Goal: Task Accomplishment & Management: Use online tool/utility

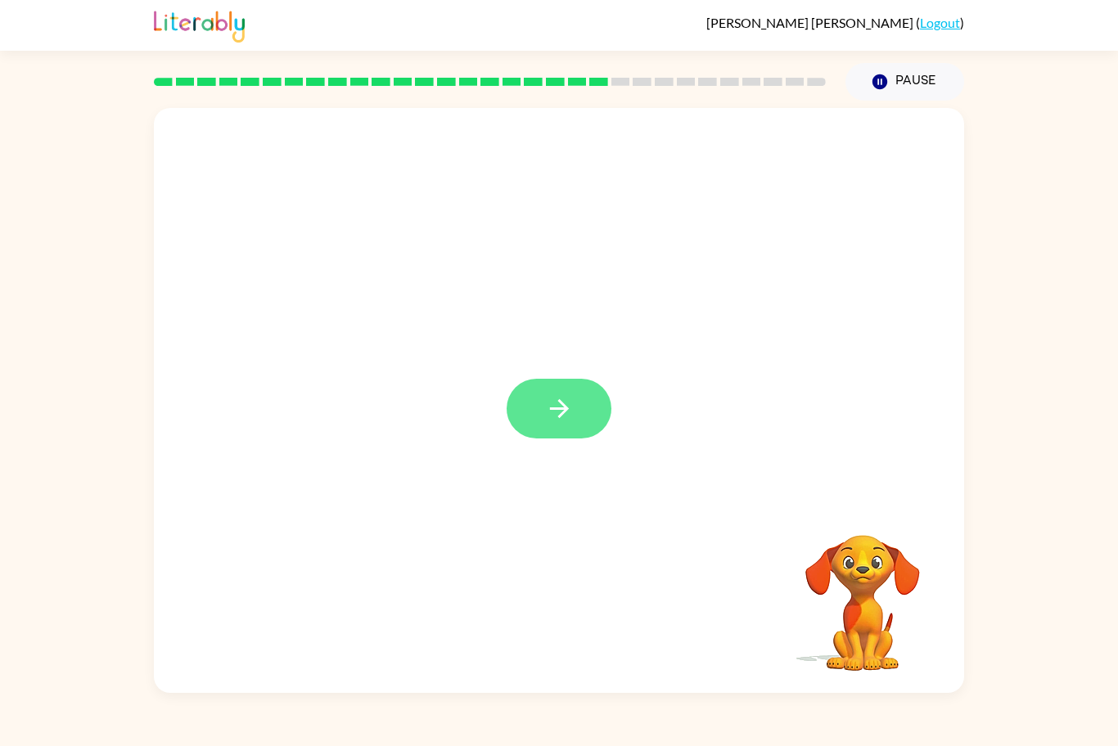
click at [576, 399] on button "button" at bounding box center [559, 409] width 105 height 60
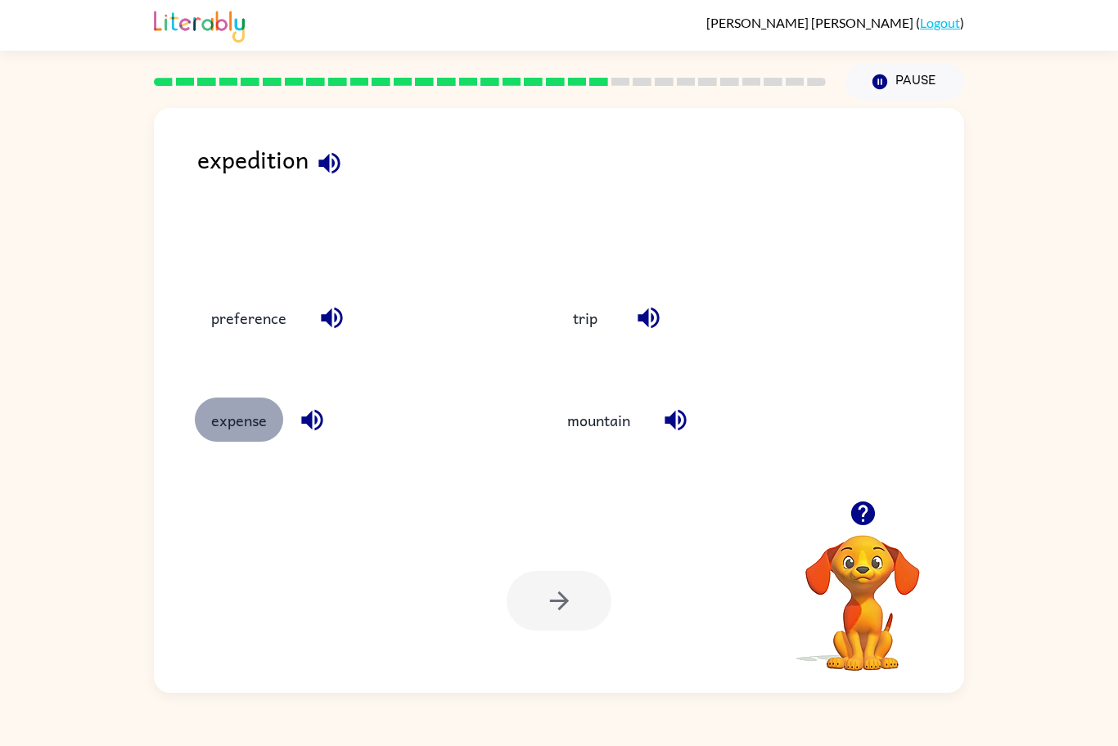
click at [255, 417] on button "expense" at bounding box center [239, 420] width 88 height 44
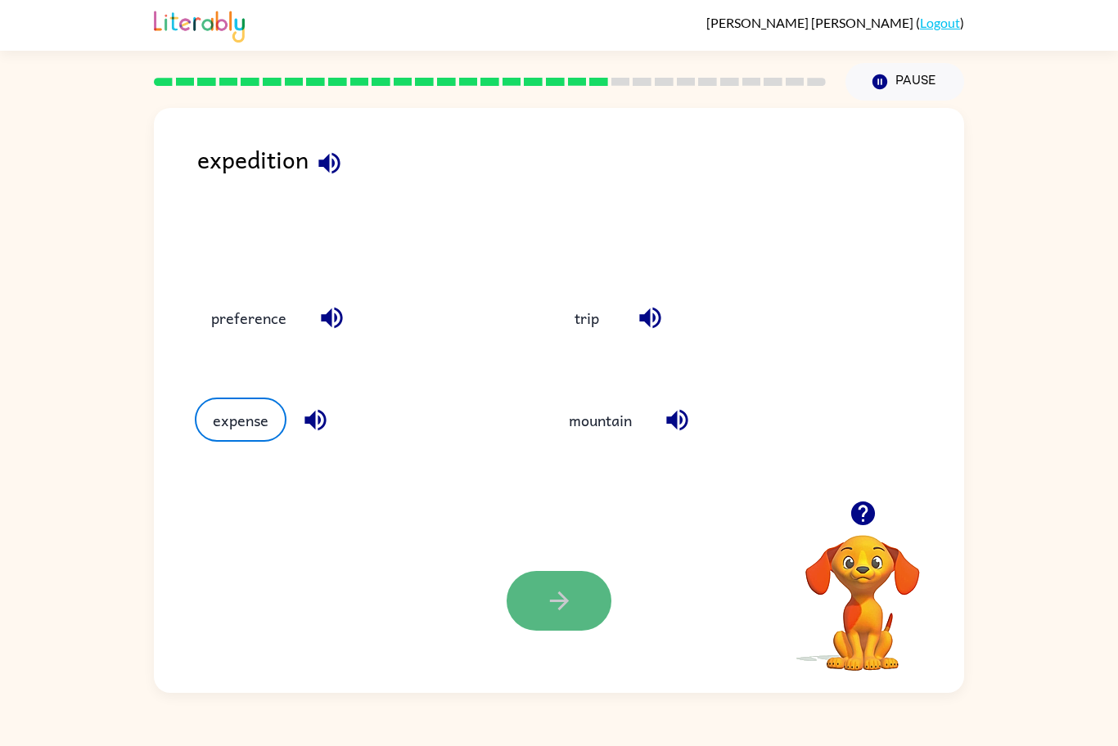
click at [571, 606] on icon "button" at bounding box center [559, 601] width 29 height 29
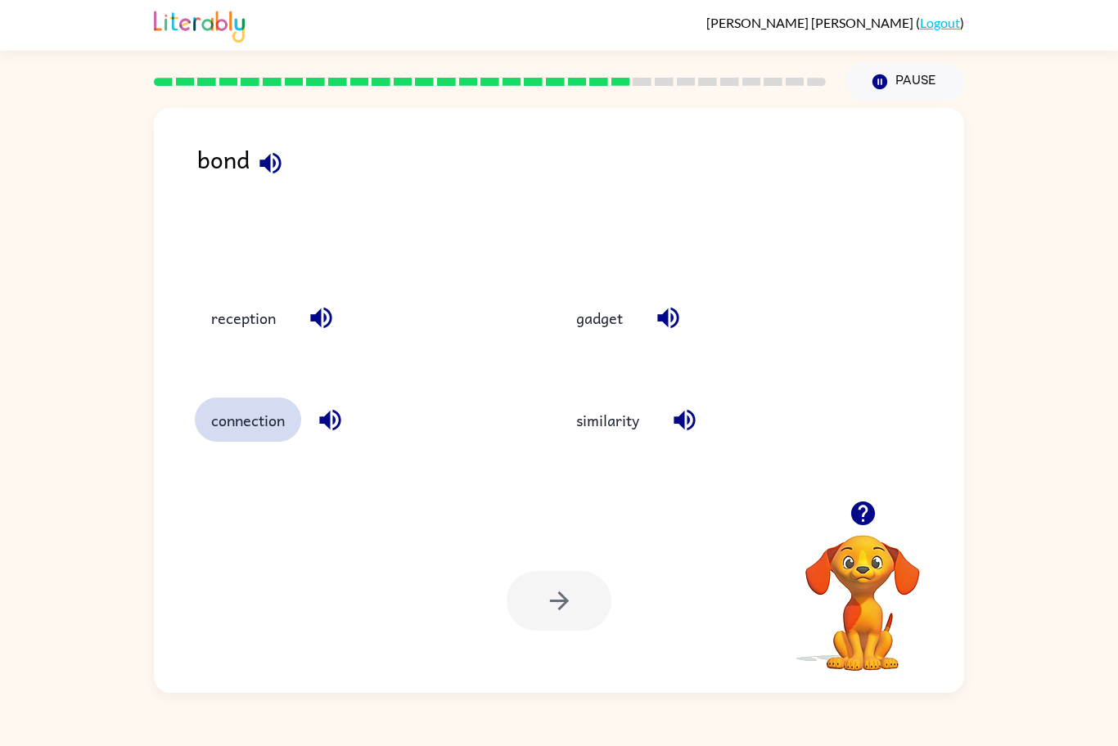
click at [264, 425] on button "connection" at bounding box center [248, 420] width 106 height 44
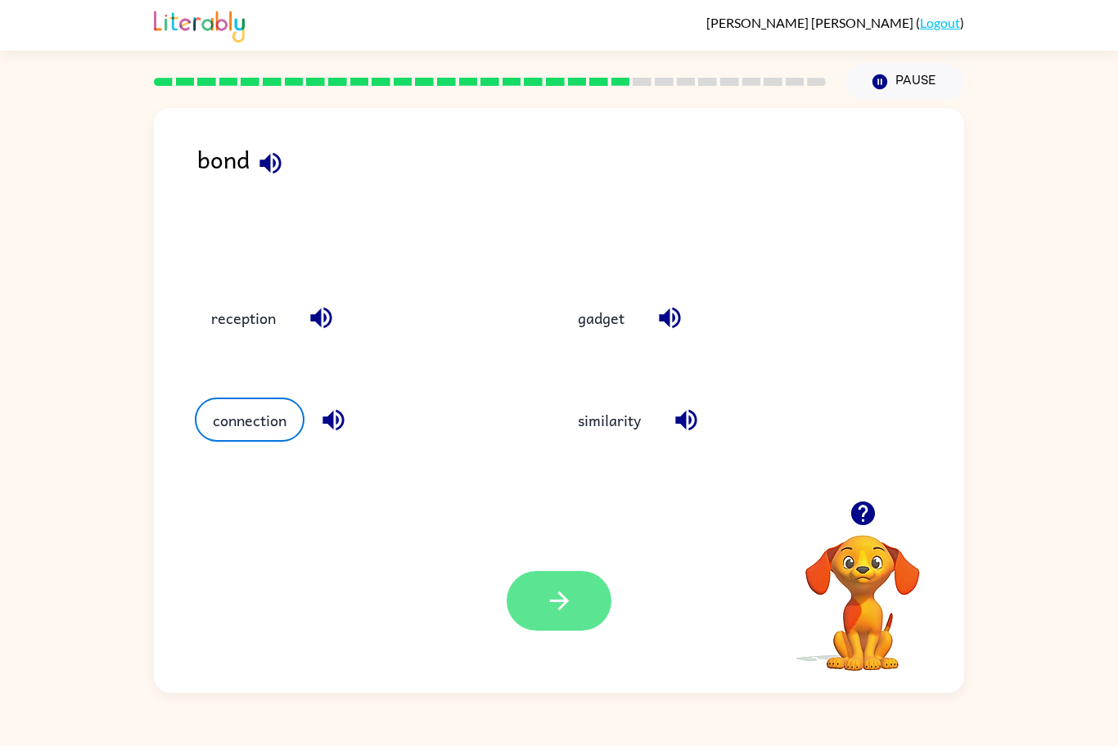
click at [570, 602] on icon "button" at bounding box center [559, 601] width 29 height 29
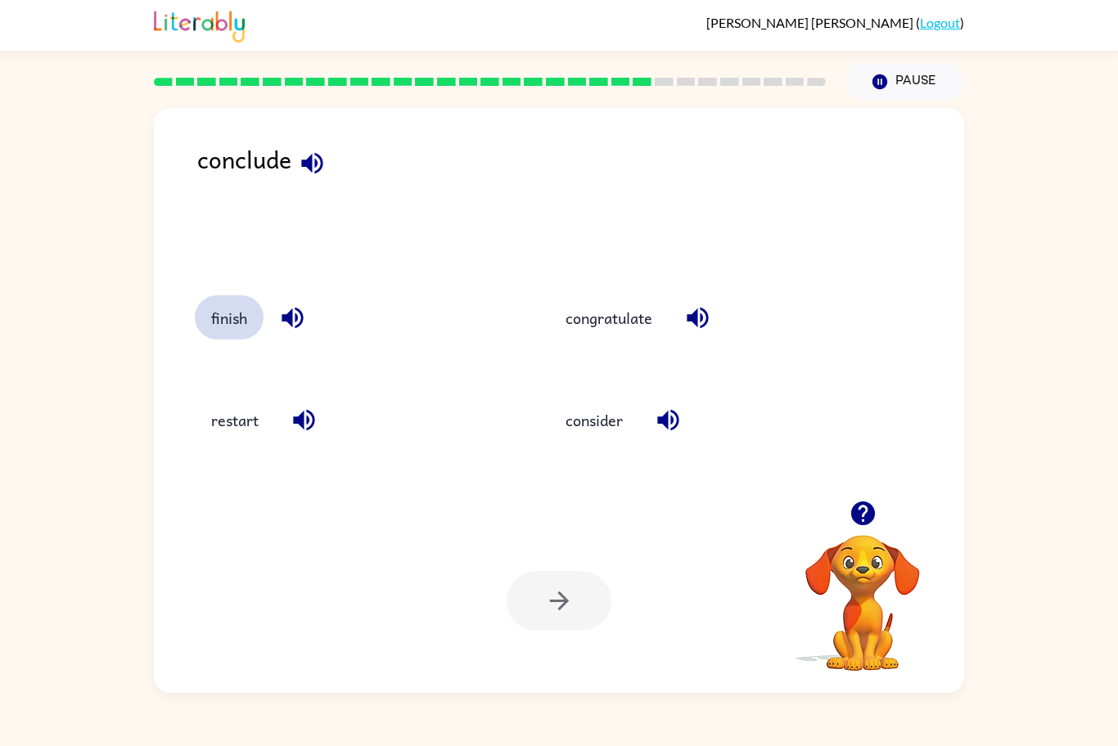
click at [229, 316] on button "finish" at bounding box center [229, 317] width 69 height 44
click at [551, 605] on icon "button" at bounding box center [559, 601] width 29 height 29
click at [228, 303] on button "engage" at bounding box center [236, 317] width 82 height 44
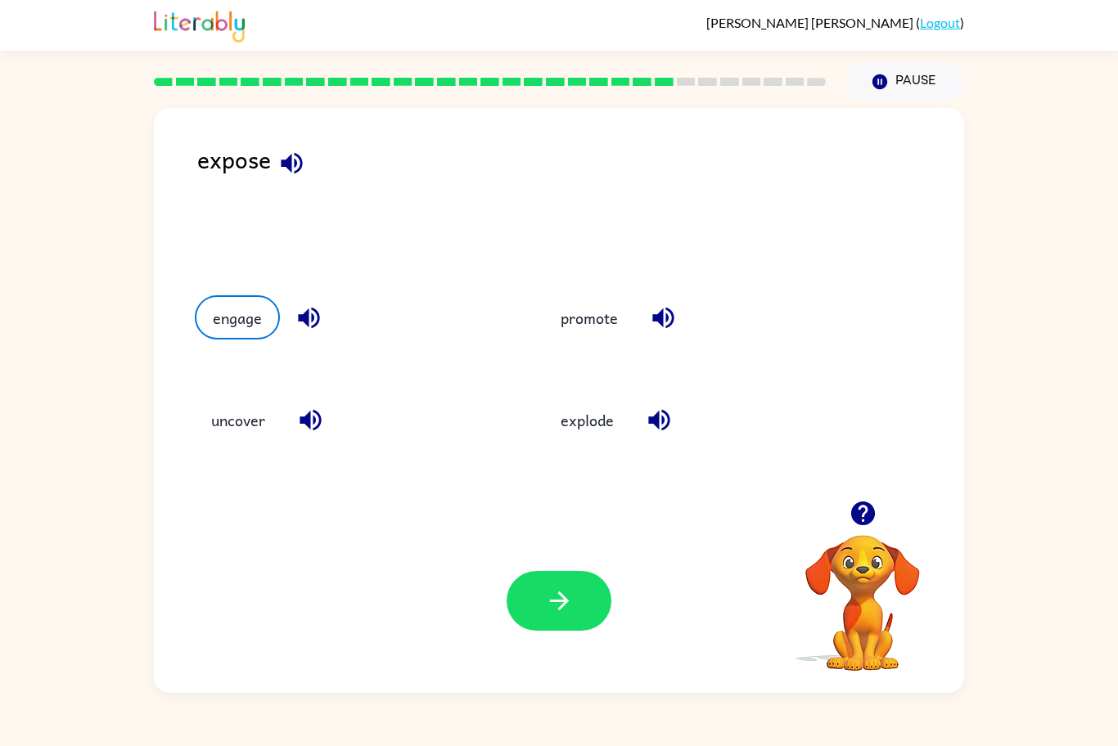
click at [581, 343] on div "promote" at bounding box center [687, 315] width 349 height 102
click at [580, 329] on button "promote" at bounding box center [589, 317] width 90 height 44
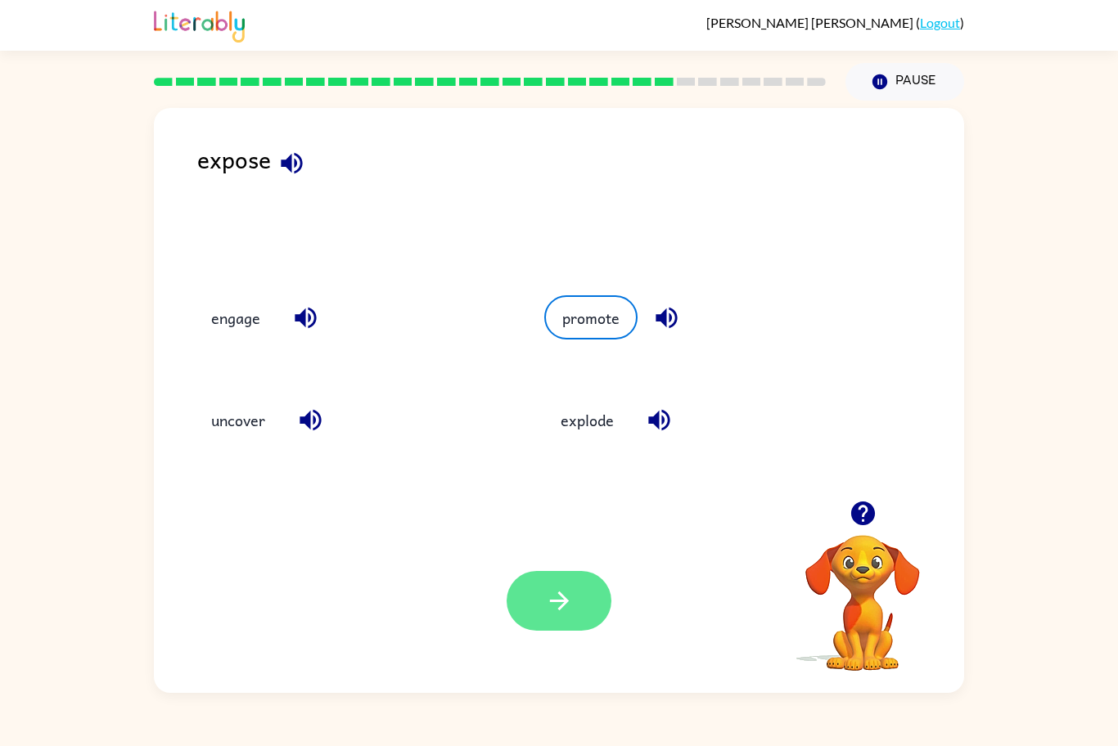
click at [565, 588] on icon "button" at bounding box center [559, 601] width 29 height 29
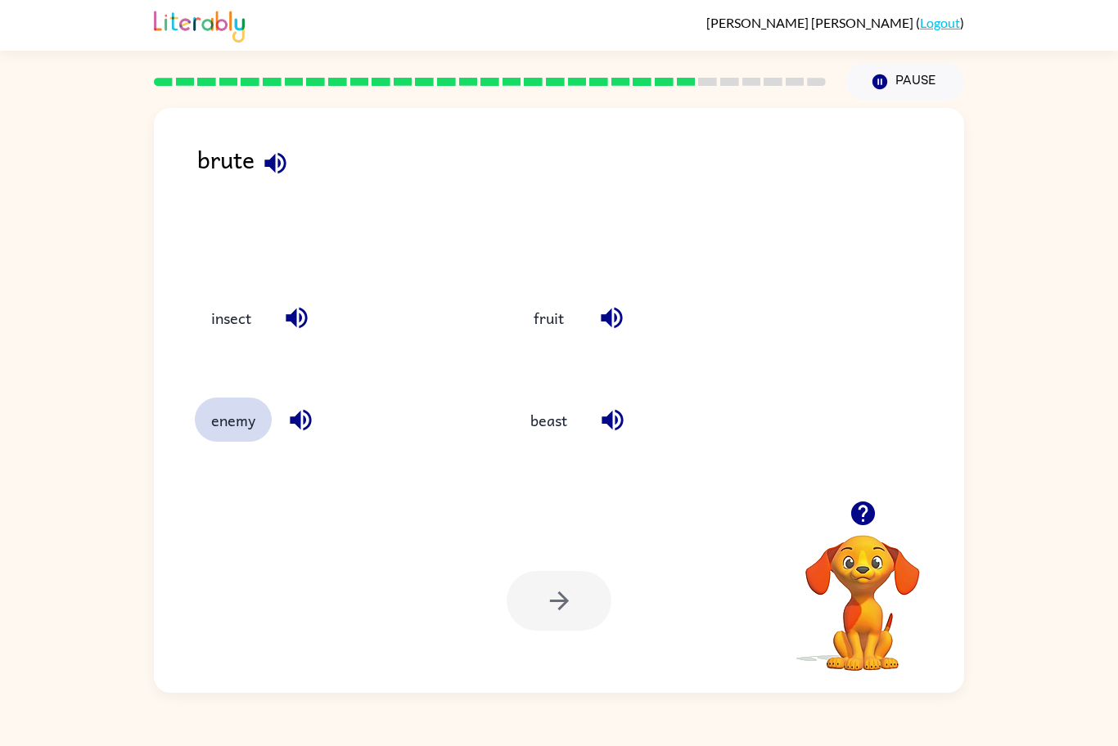
click at [210, 425] on button "enemy" at bounding box center [233, 420] width 77 height 44
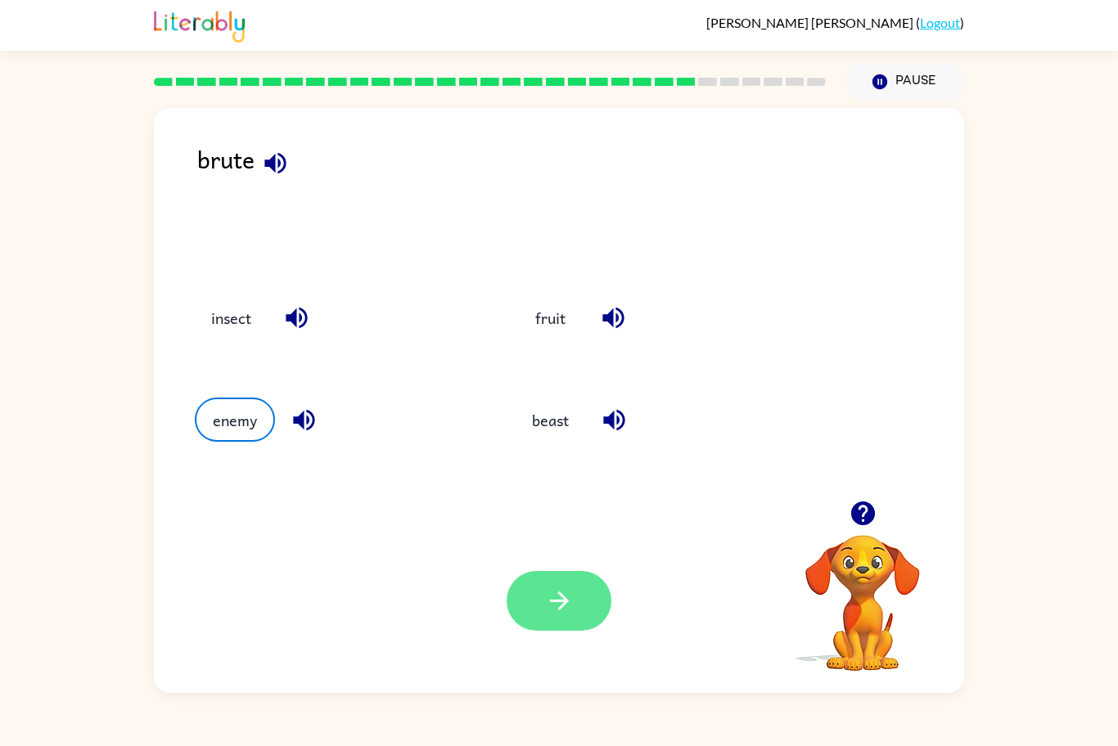
click at [560, 597] on icon "button" at bounding box center [559, 601] width 29 height 29
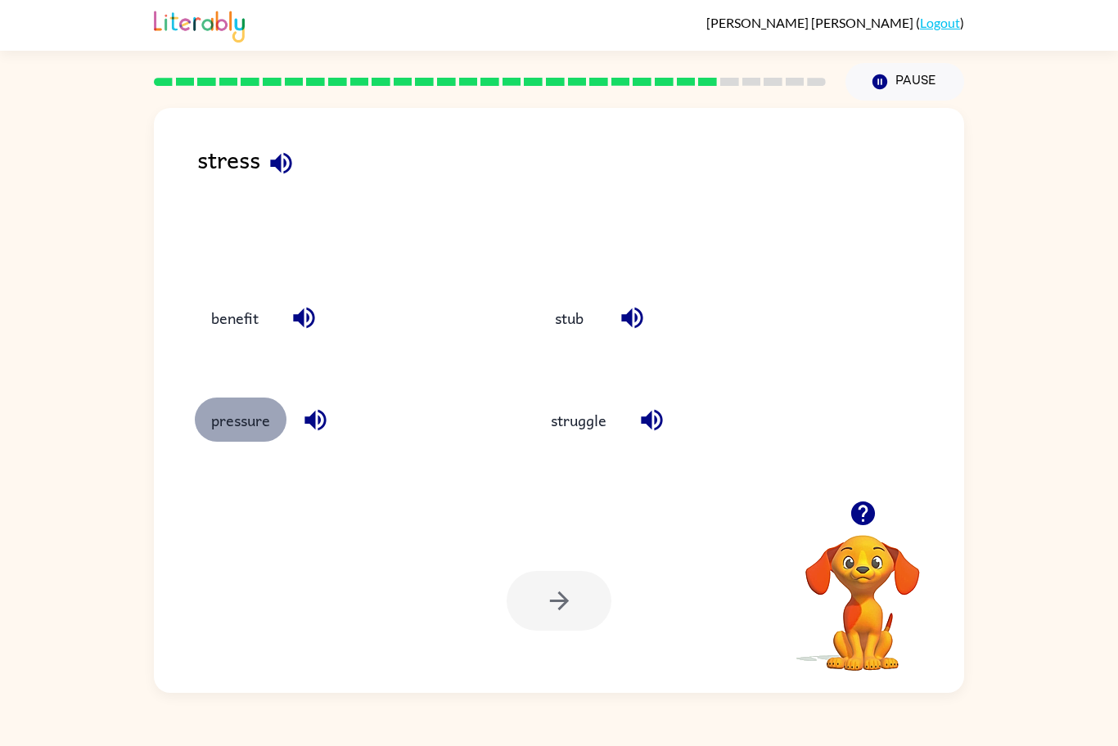
click at [264, 417] on button "pressure" at bounding box center [241, 420] width 92 height 44
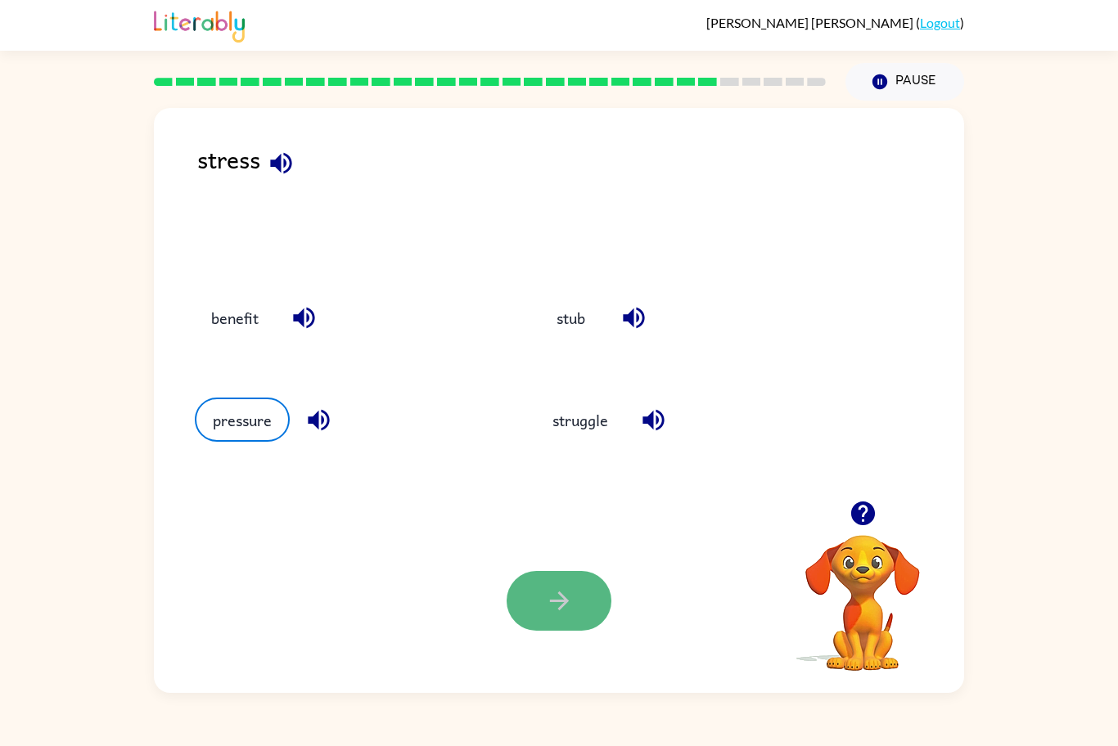
click at [560, 605] on icon "button" at bounding box center [559, 601] width 29 height 29
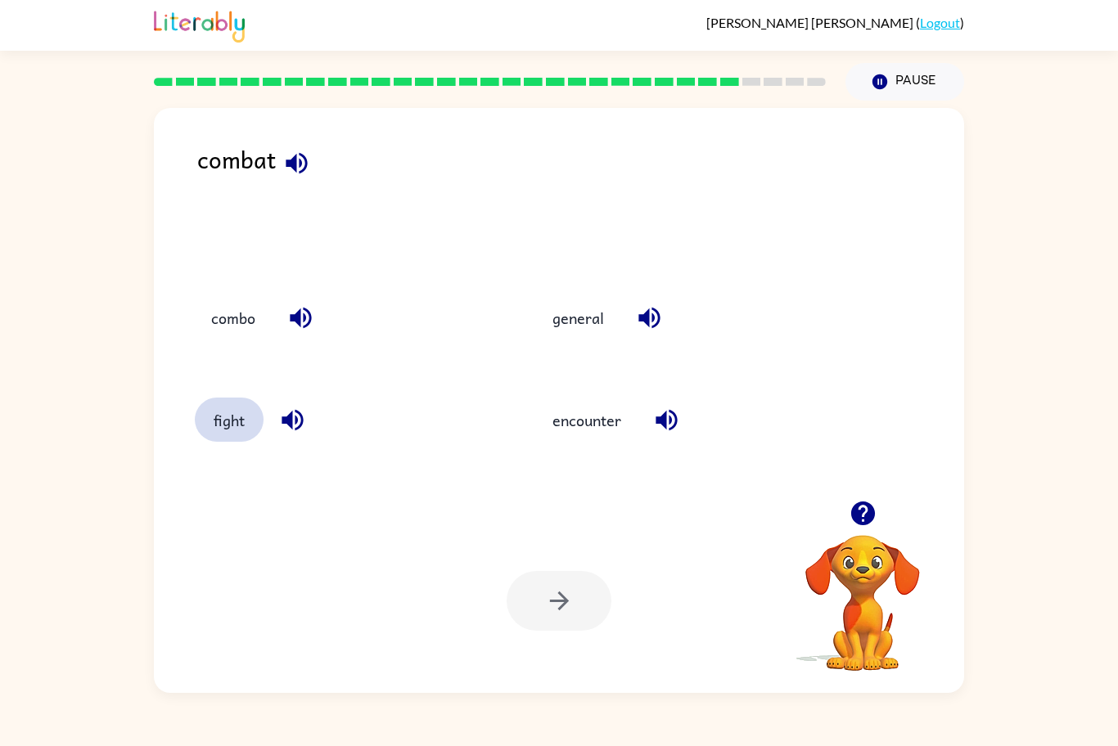
click at [239, 413] on button "fight" at bounding box center [229, 420] width 69 height 44
click at [537, 618] on button "button" at bounding box center [559, 601] width 105 height 60
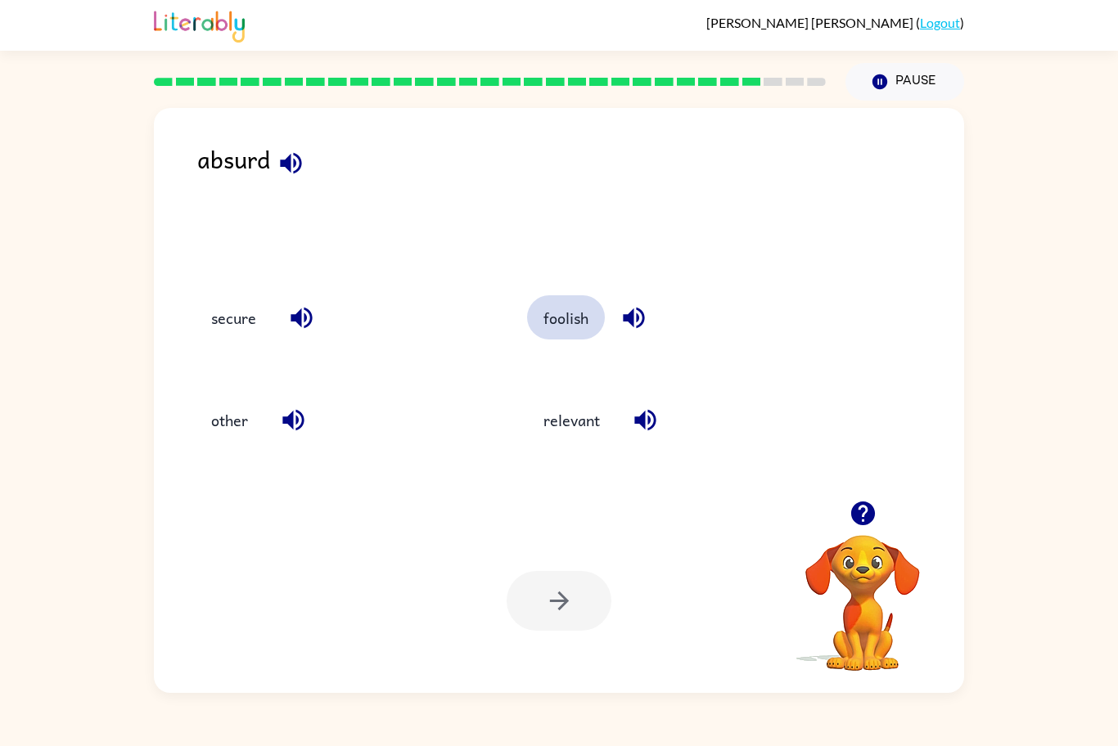
click at [552, 302] on button "foolish" at bounding box center [566, 317] width 78 height 44
click at [544, 583] on button "button" at bounding box center [559, 601] width 105 height 60
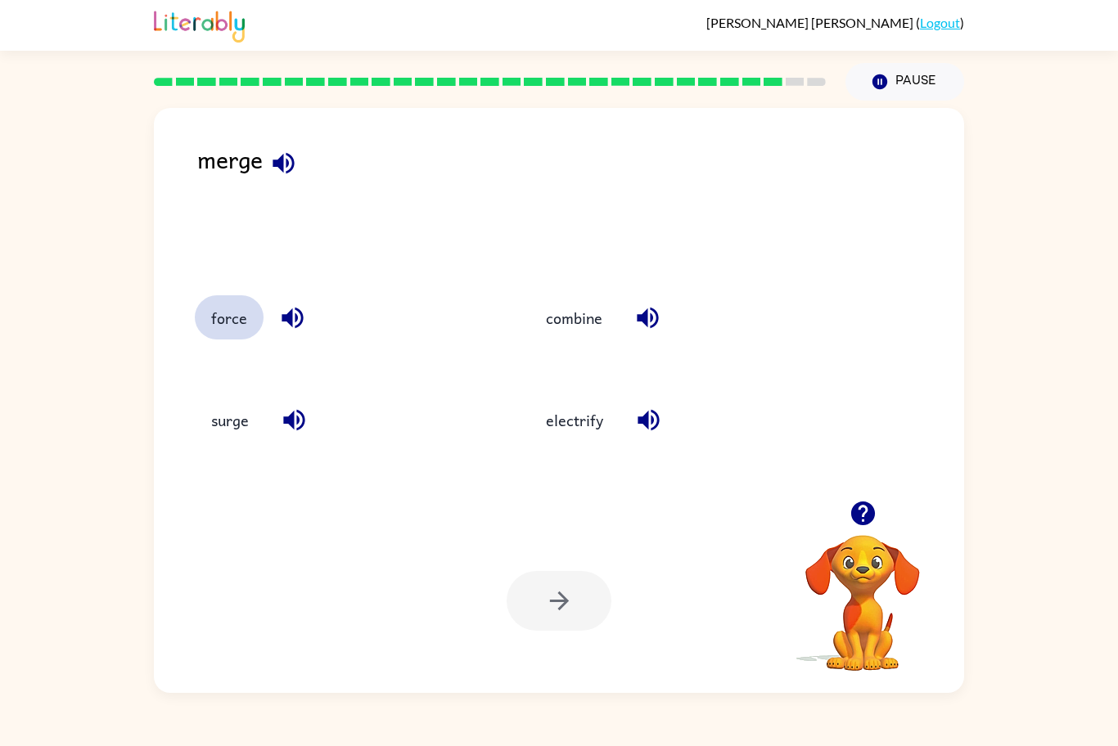
click at [241, 339] on button "force" at bounding box center [229, 317] width 69 height 44
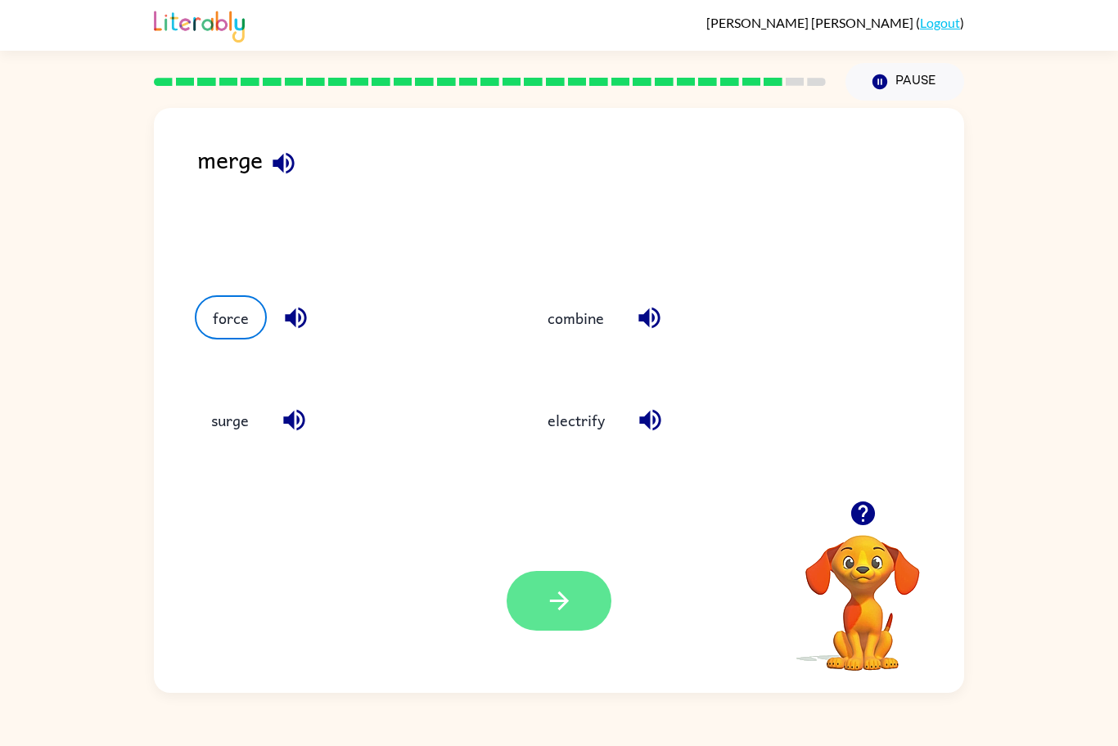
click at [579, 606] on button "button" at bounding box center [559, 601] width 105 height 60
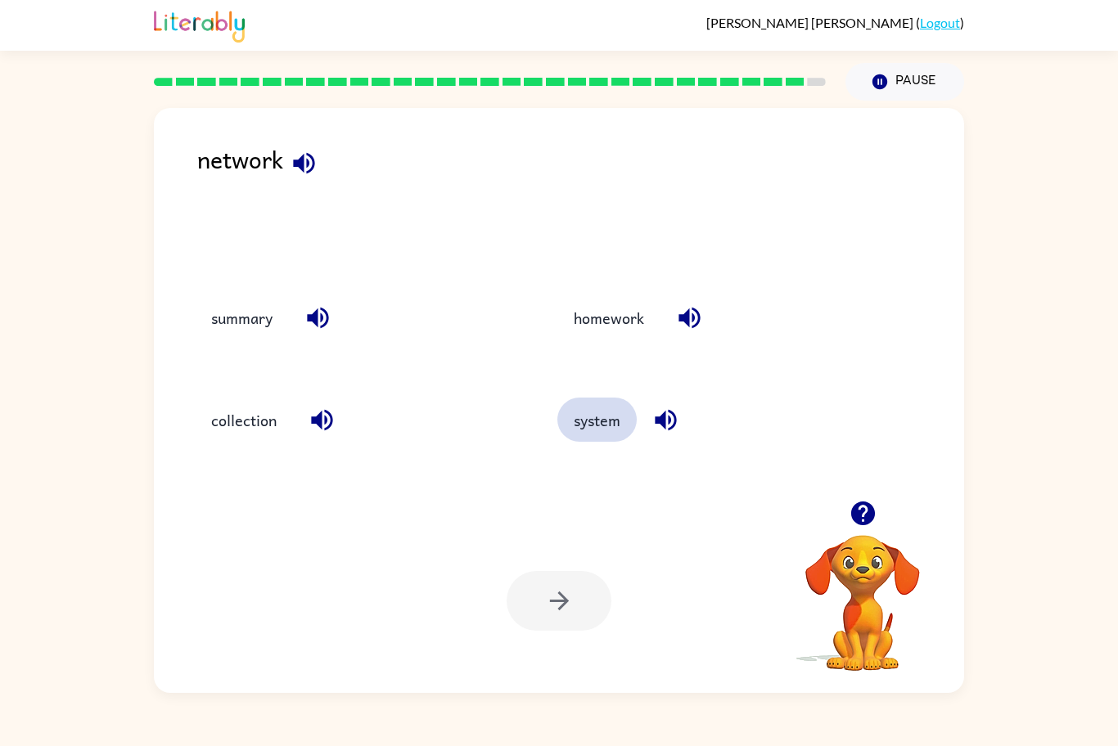
click at [613, 435] on button "system" at bounding box center [596, 420] width 79 height 44
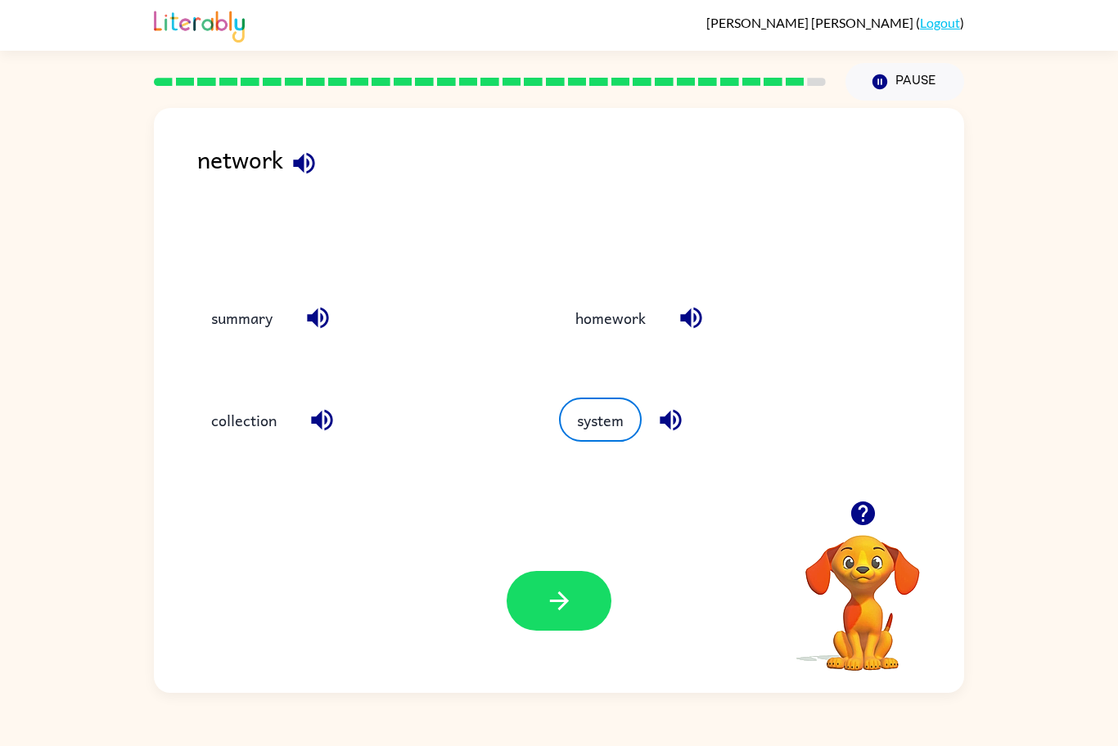
click at [539, 659] on div "Your browser must support playing .mp4 files to use Literably. Please try using…" at bounding box center [559, 601] width 810 height 184
click at [542, 620] on button "button" at bounding box center [559, 601] width 105 height 60
